Goal: Information Seeking & Learning: Learn about a topic

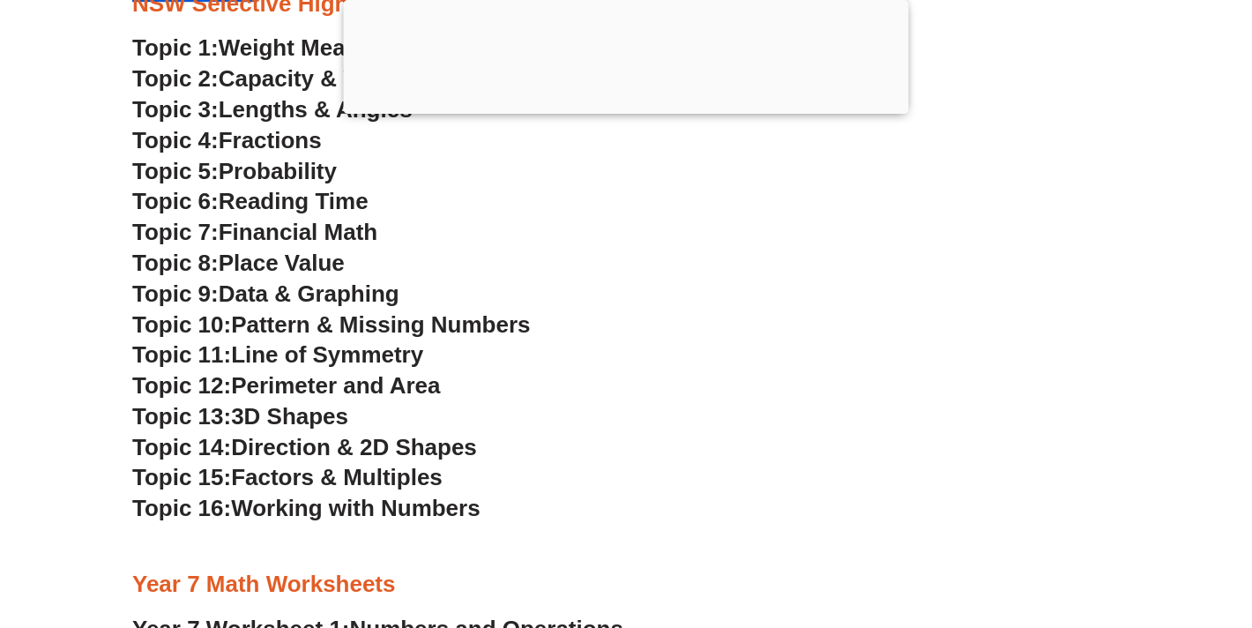
scroll to position [4887, 0]
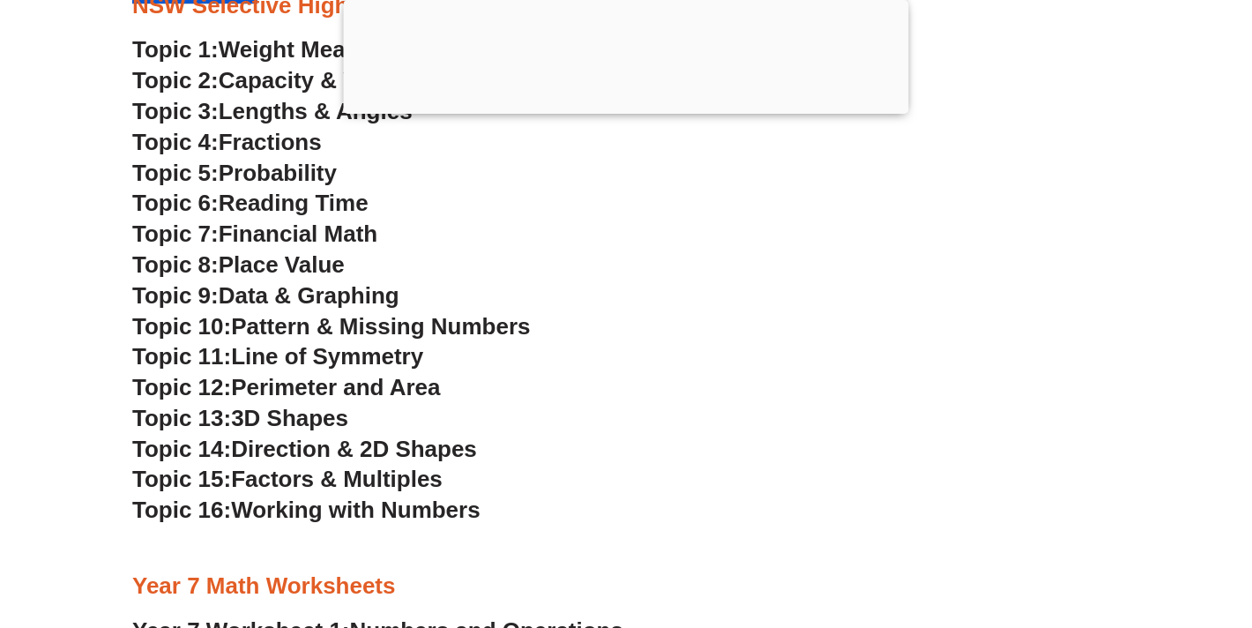
click at [303, 236] on span "Financial Math" at bounding box center [298, 233] width 159 height 26
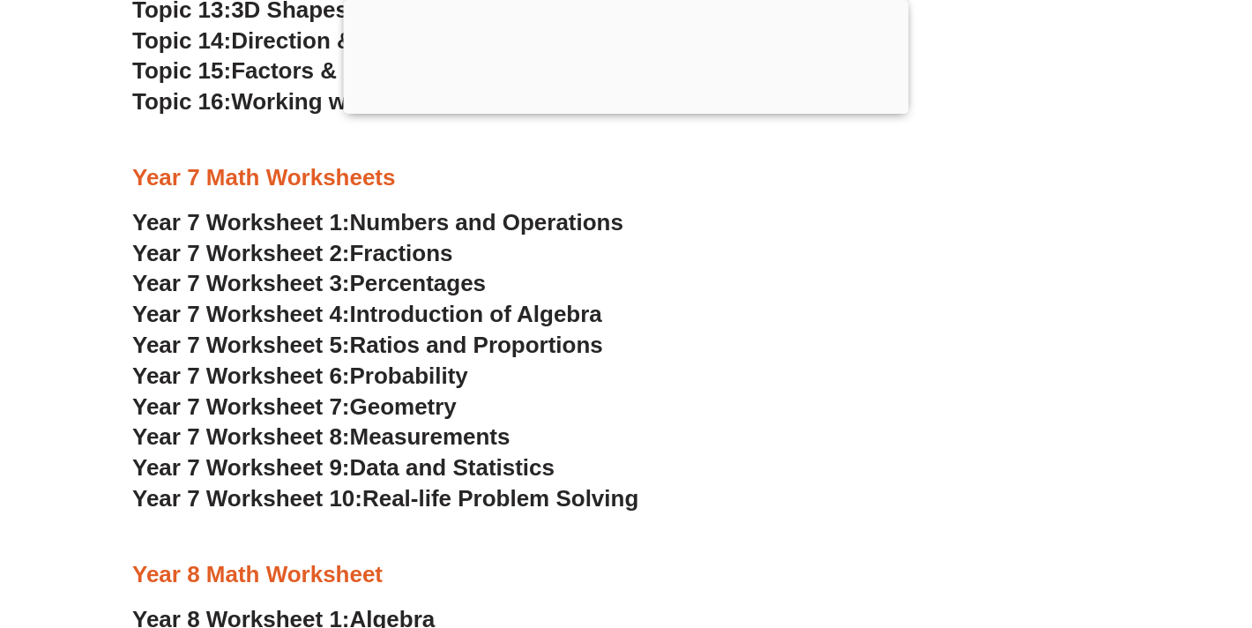
scroll to position [5295, 0]
click at [419, 310] on span "Introduction of Algebra" at bounding box center [476, 315] width 252 height 26
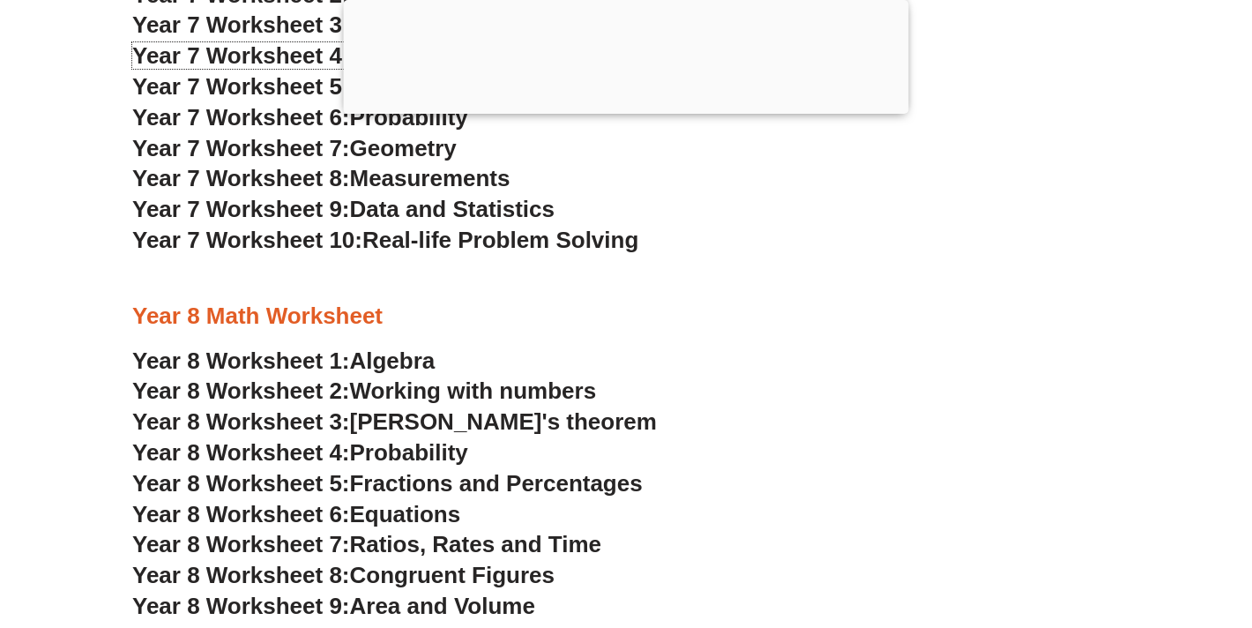
scroll to position [5559, 0]
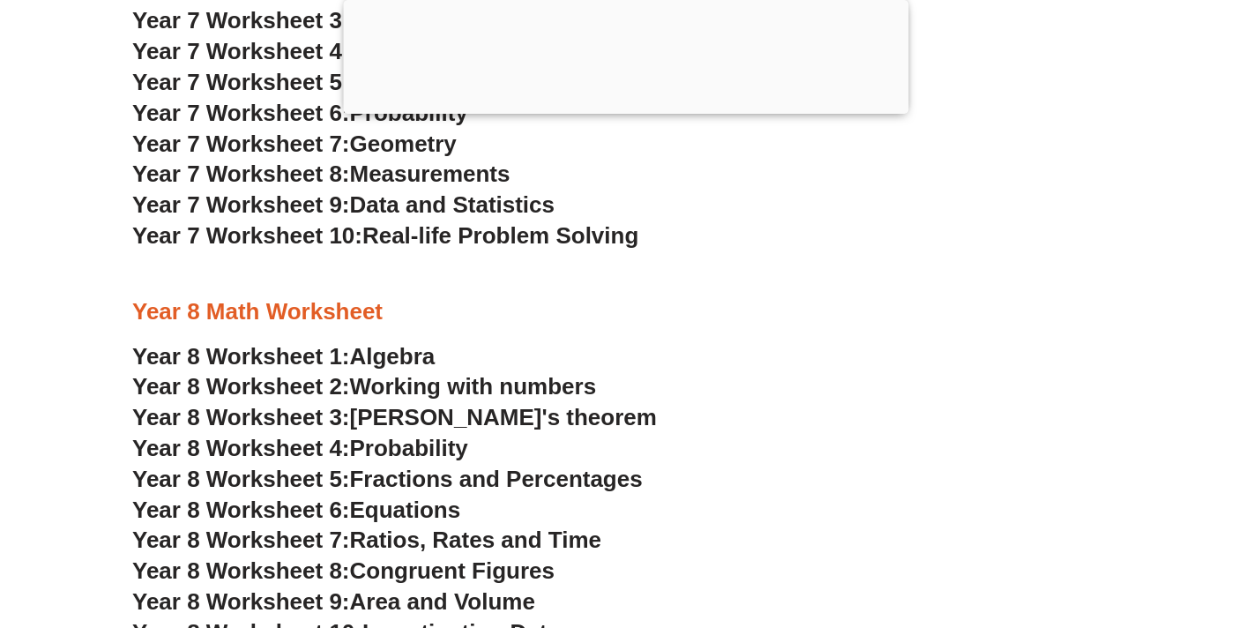
click at [414, 252] on div at bounding box center [626, 274] width 988 height 44
click at [413, 236] on span "Real-life Problem Solving" at bounding box center [500, 235] width 276 height 26
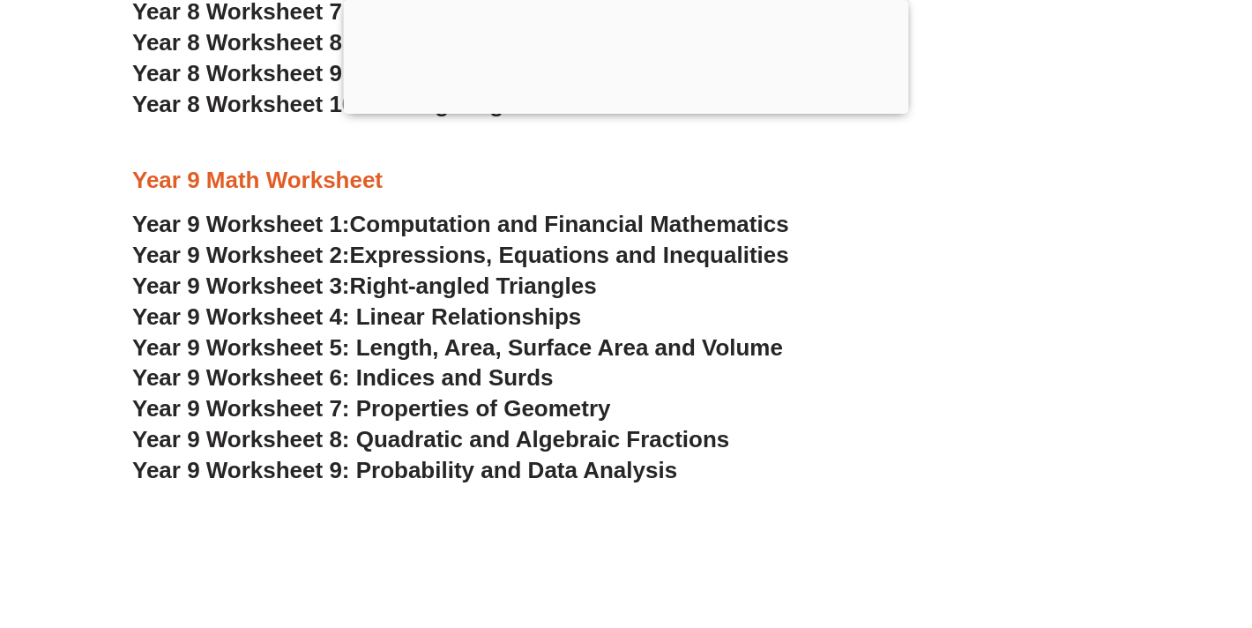
scroll to position [6093, 0]
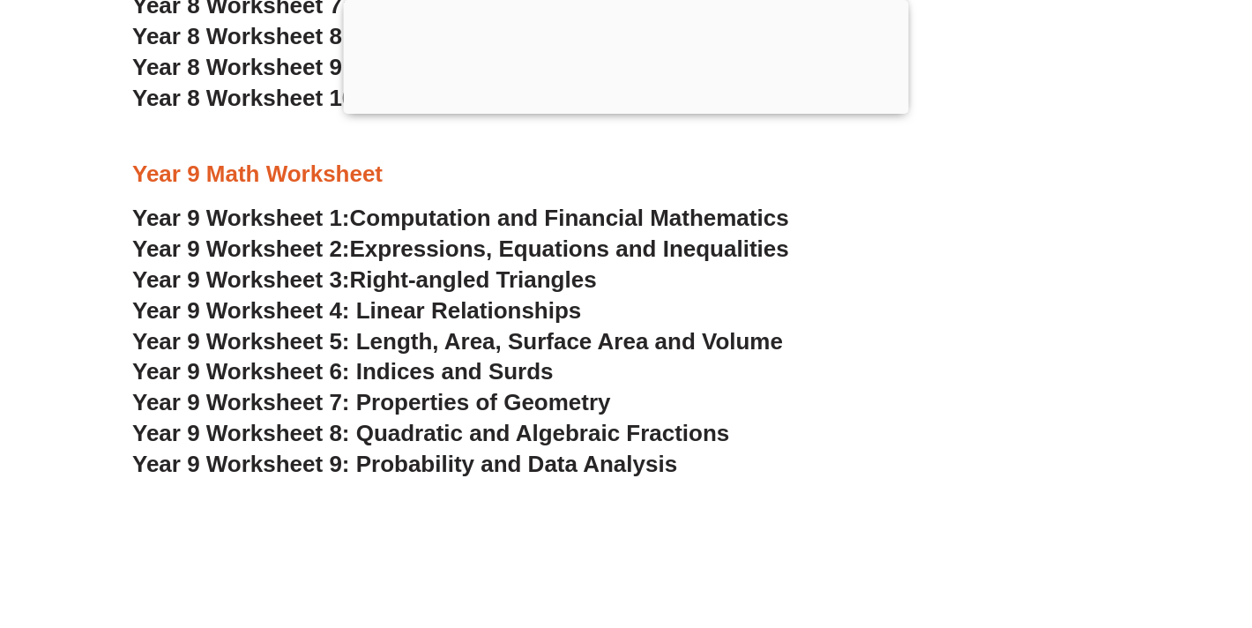
click at [542, 218] on span "Computation and Financial Mathematics" at bounding box center [569, 218] width 439 height 26
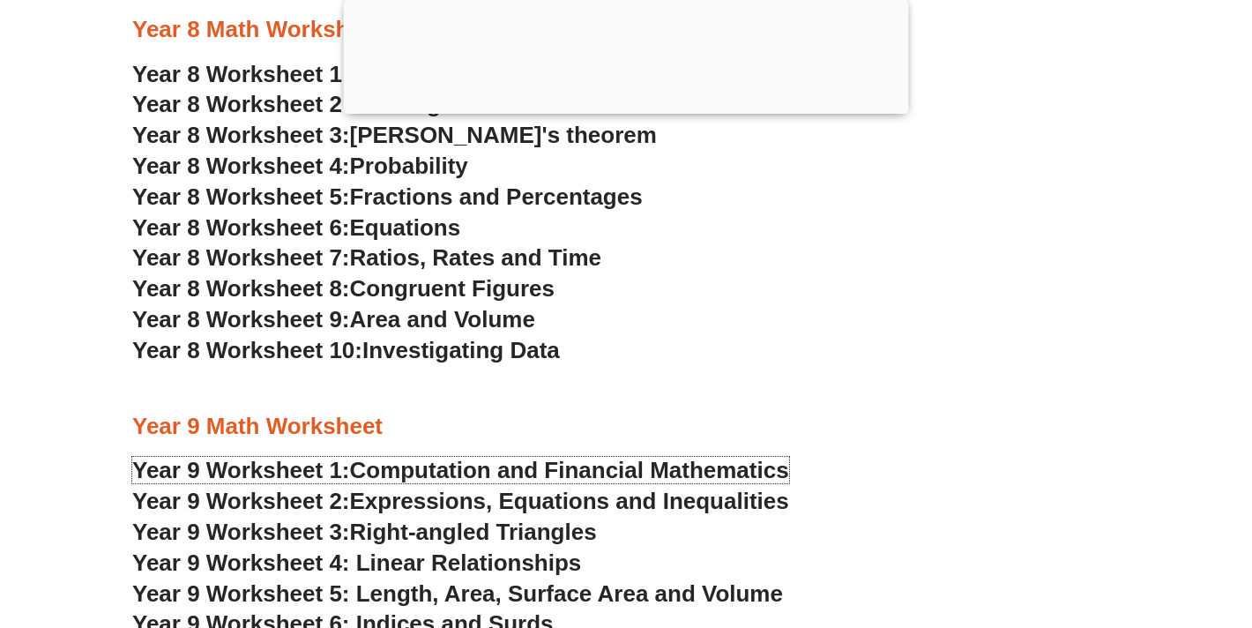
scroll to position [5696, 0]
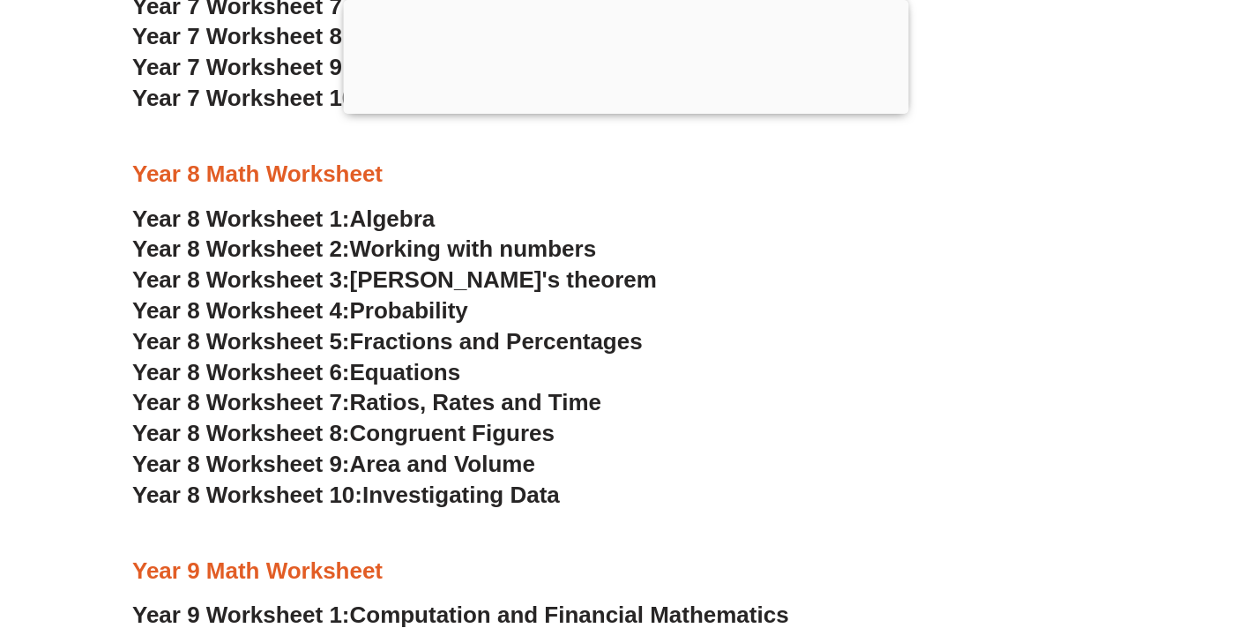
click at [406, 344] on span "Fractions and Percentages" at bounding box center [496, 341] width 293 height 26
click at [384, 252] on span "Working with numbers" at bounding box center [473, 248] width 247 height 26
click at [386, 365] on span "Equations" at bounding box center [405, 372] width 111 height 26
click at [444, 404] on span "Ratios, Rates and Time" at bounding box center [475, 402] width 251 height 26
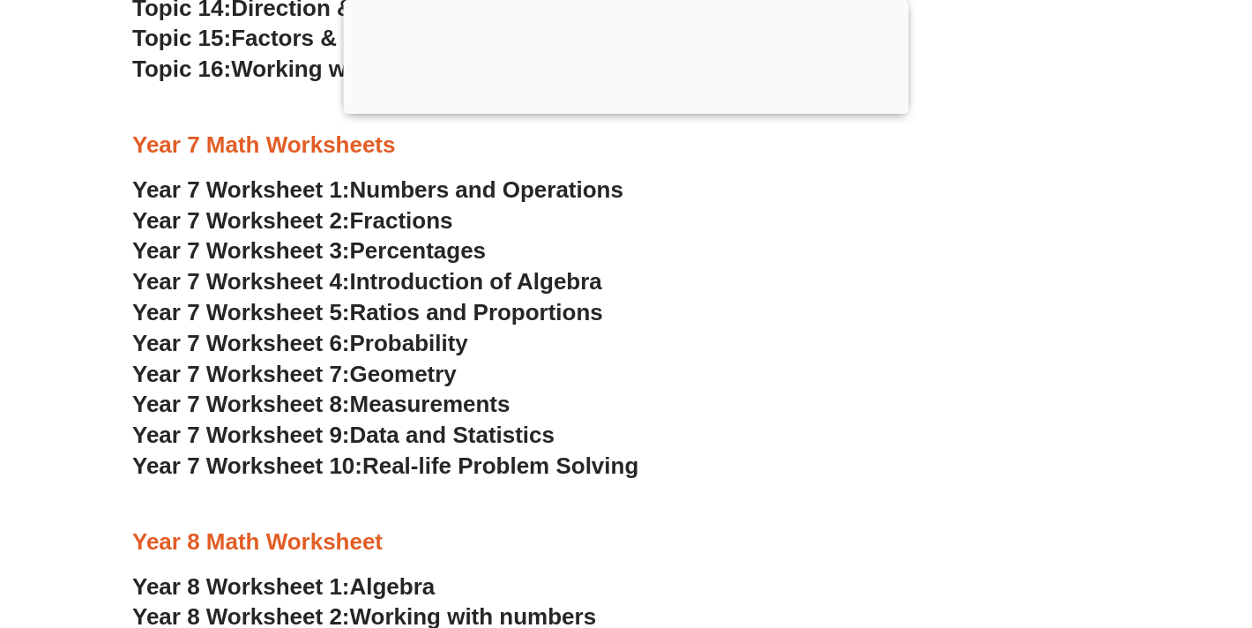
scroll to position [5329, 0]
click at [454, 280] on span "Introduction of Algebra" at bounding box center [476, 280] width 252 height 26
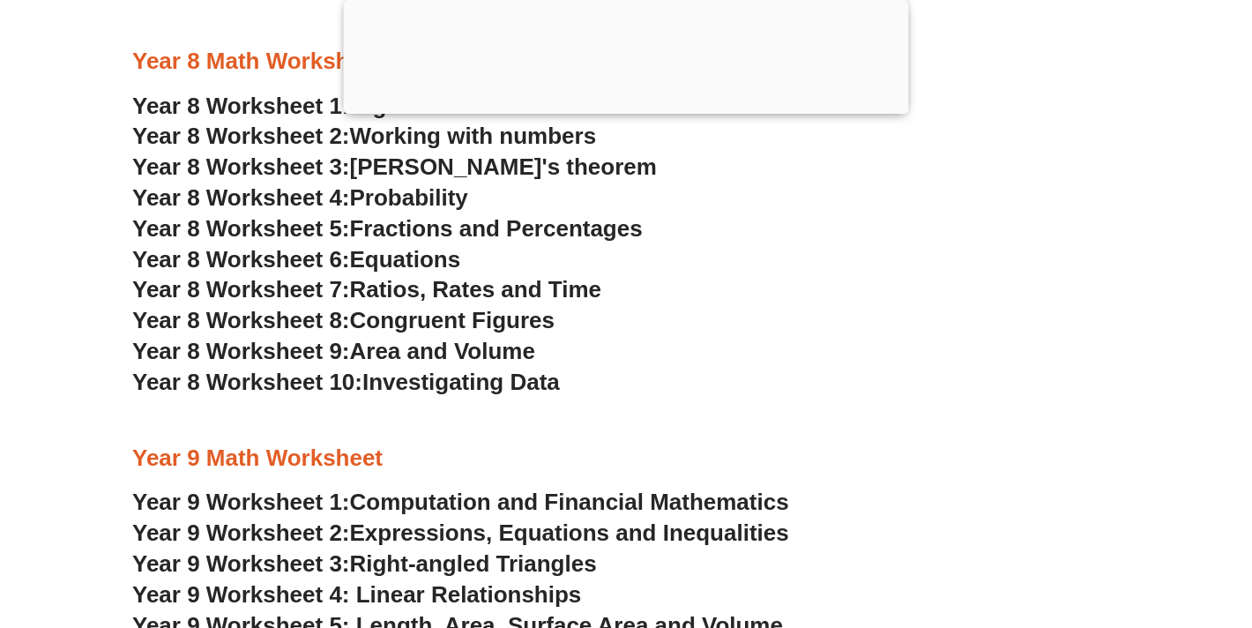
scroll to position [5748, 0]
